Goal: Transaction & Acquisition: Subscribe to service/newsletter

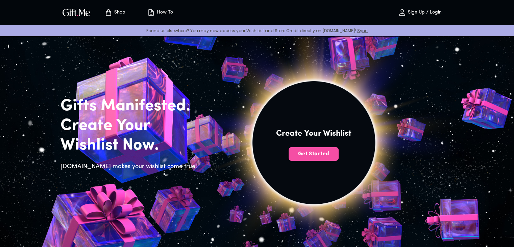
click at [309, 152] on span "Get Started" at bounding box center [314, 153] width 50 height 7
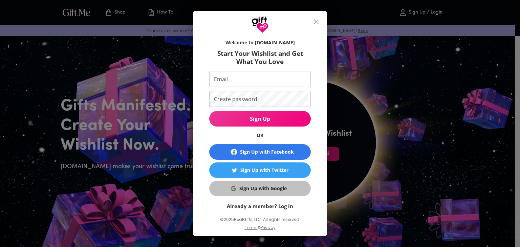
click at [247, 190] on div "Sign Up with Google" at bounding box center [262, 188] width 47 height 7
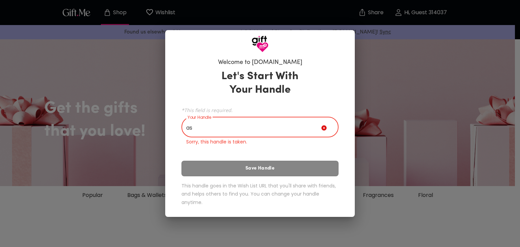
type input "a"
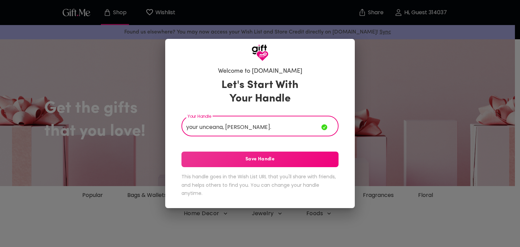
click at [206, 134] on input "your unceana, ashley." at bounding box center [251, 126] width 140 height 19
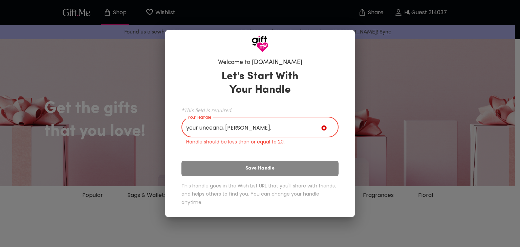
click at [268, 133] on input "your unceana, ashley." at bounding box center [251, 127] width 140 height 19
click at [242, 129] on input "your unceana, ashley." at bounding box center [251, 127] width 140 height 19
click at [243, 129] on input "your unceana, ashley." at bounding box center [251, 127] width 140 height 19
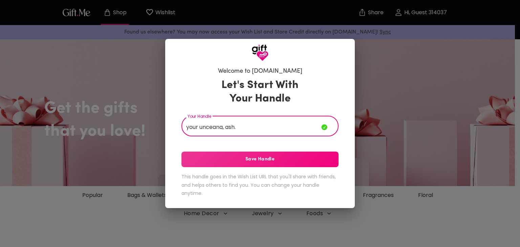
click at [208, 128] on input "your unceana, ash." at bounding box center [251, 126] width 140 height 19
click at [218, 127] on input "your unceana, ash." at bounding box center [251, 126] width 140 height 19
click at [243, 159] on span "Save Handle" at bounding box center [259, 159] width 157 height 7
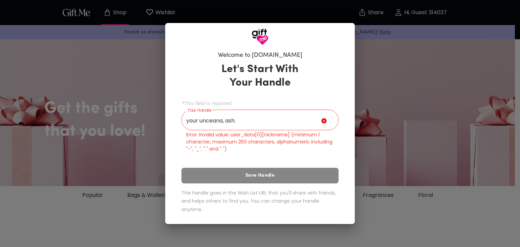
click at [225, 122] on input "your unceana, ash." at bounding box center [251, 120] width 140 height 19
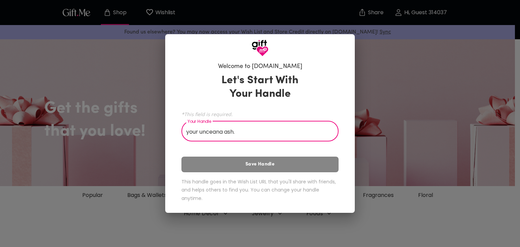
type input "your unceana ash."
click at [248, 163] on div "Let's Start With Your Handle *This field is required. Your Handle your unceana …" at bounding box center [259, 139] width 157 height 137
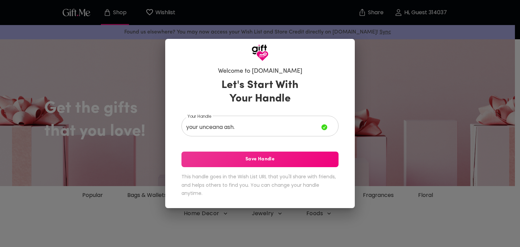
click at [248, 163] on button "Save Handle" at bounding box center [259, 160] width 157 height 16
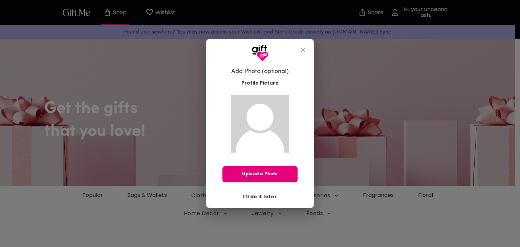
click at [247, 197] on span "I'll do it later" at bounding box center [260, 196] width 34 height 7
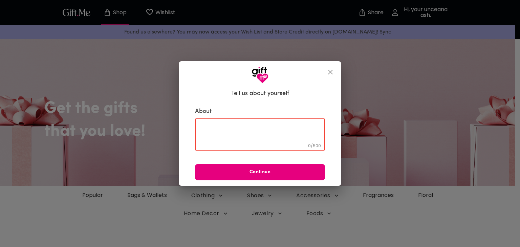
click at [242, 134] on textarea at bounding box center [260, 134] width 120 height 19
click at [262, 168] on span "Continue" at bounding box center [260, 171] width 130 height 7
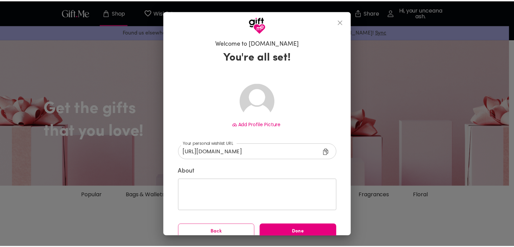
scroll to position [9, 0]
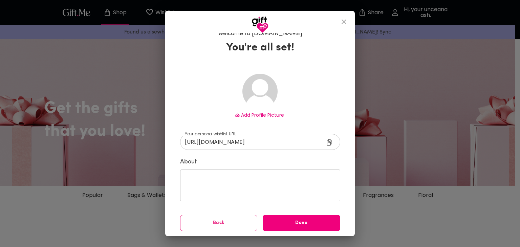
click at [289, 221] on span "Done" at bounding box center [300, 222] width 77 height 7
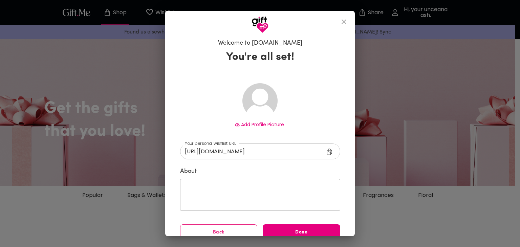
click at [223, 229] on span "Back" at bounding box center [218, 232] width 77 height 7
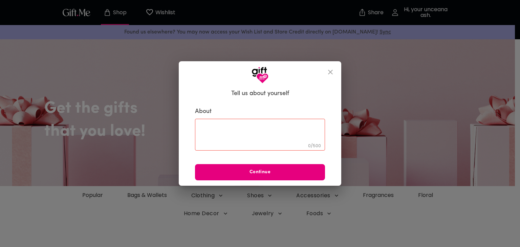
click at [330, 70] on icon "close" at bounding box center [330, 72] width 8 height 8
